Goal: Navigation & Orientation: Find specific page/section

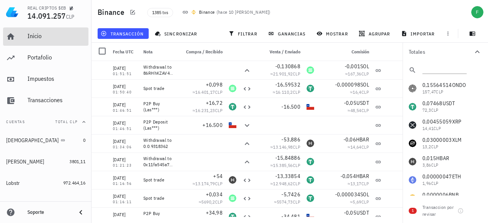
click at [27, 39] on link "Inicio" at bounding box center [45, 36] width 85 height 18
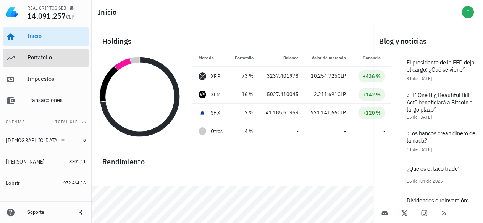
click at [37, 61] on div "Portafolio" at bounding box center [56, 57] width 58 height 17
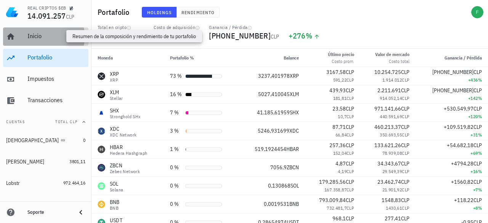
click at [40, 35] on div "Inicio" at bounding box center [56, 35] width 58 height 7
